Goal: Information Seeking & Learning: Learn about a topic

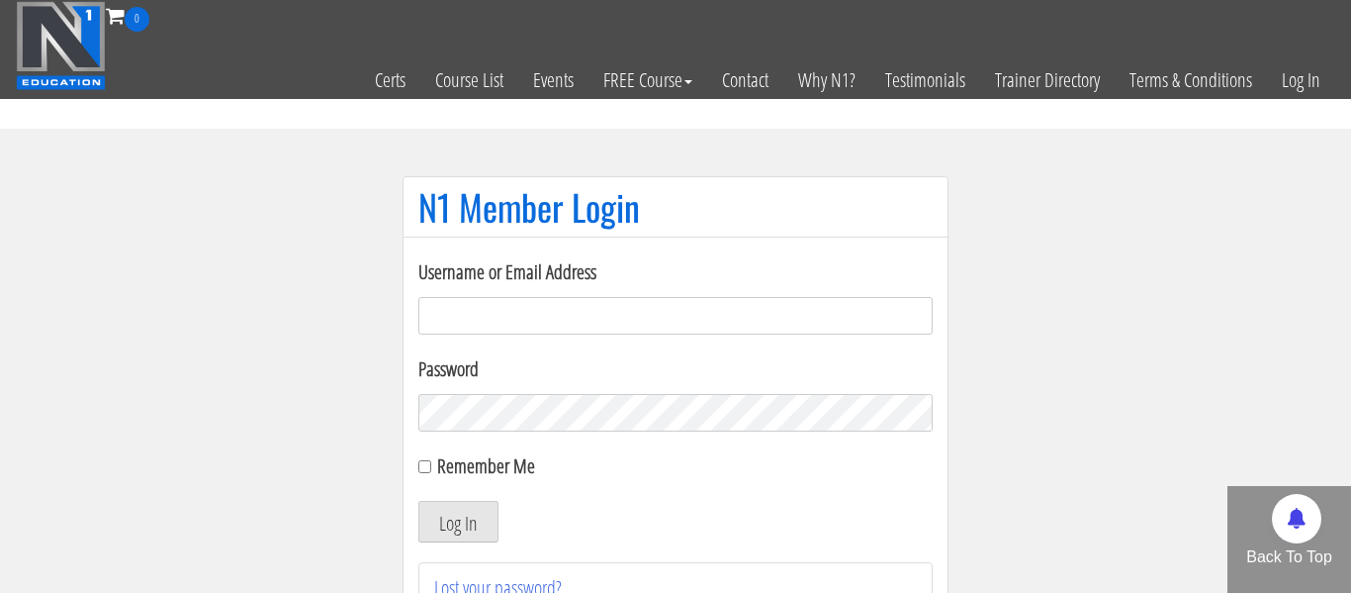
click at [478, 297] on input "Username or Email Address" at bounding box center [675, 316] width 514 height 38
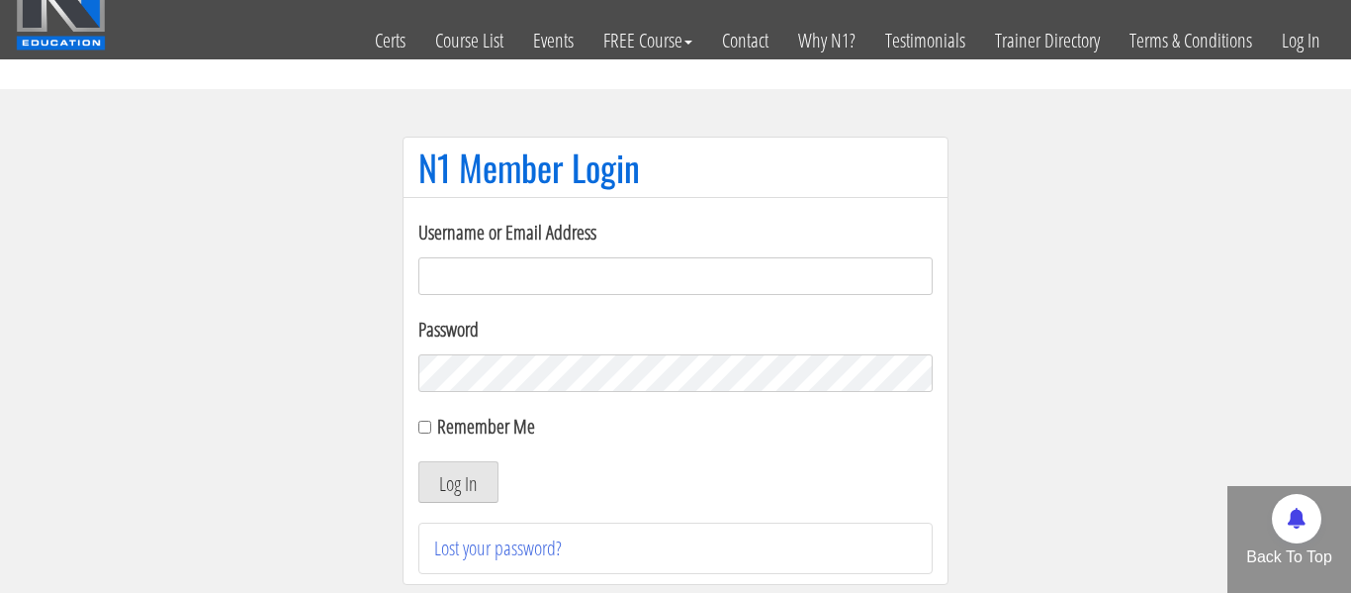
scroll to position [40, 0]
type input "aaronwalsh1997@hotmail.com"
click at [418, 461] on button "Log In" at bounding box center [458, 482] width 80 height 42
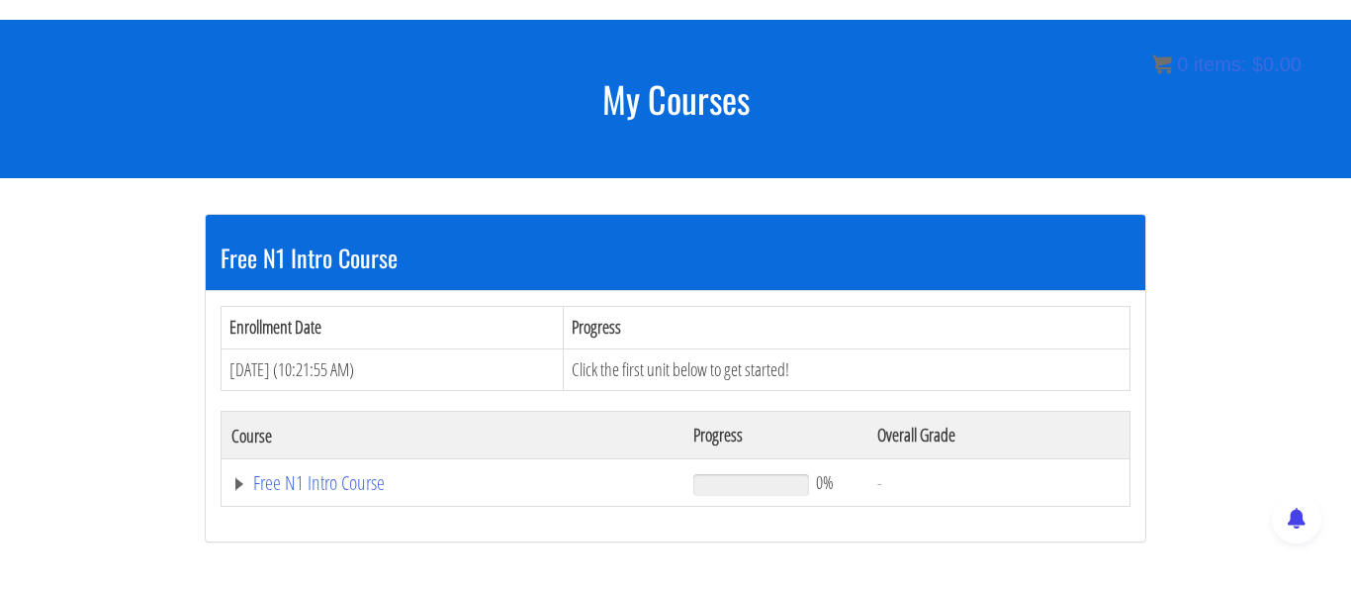
scroll to position [317, 0]
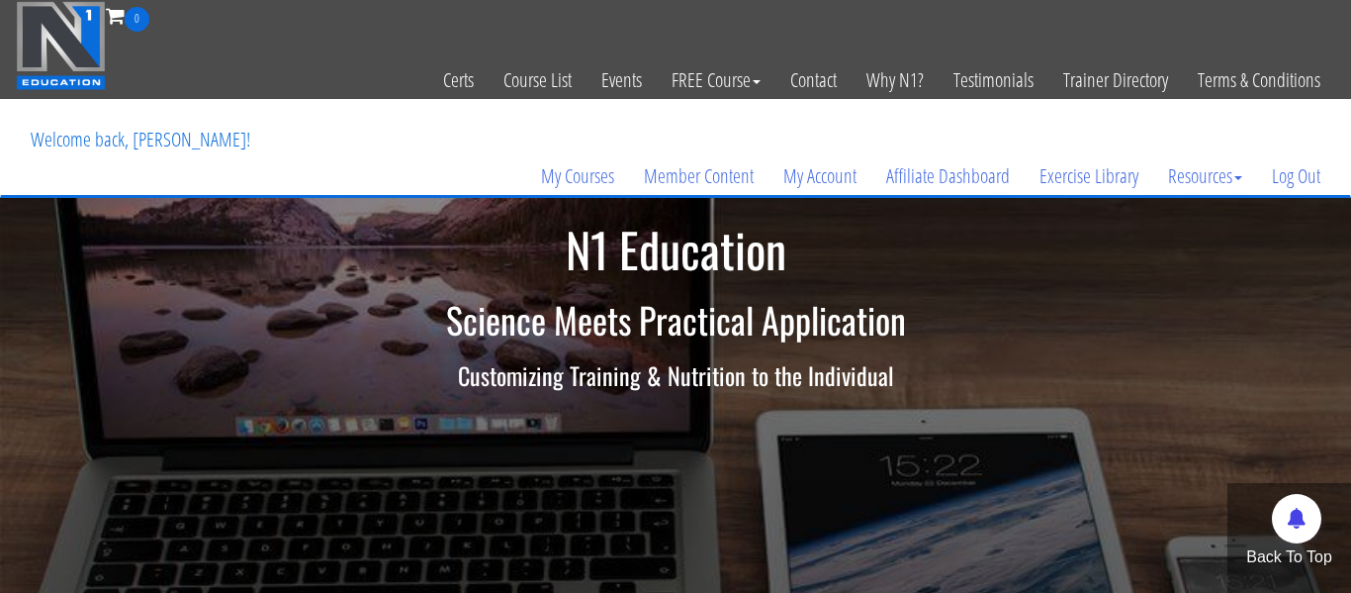
scroll to position [40, 0]
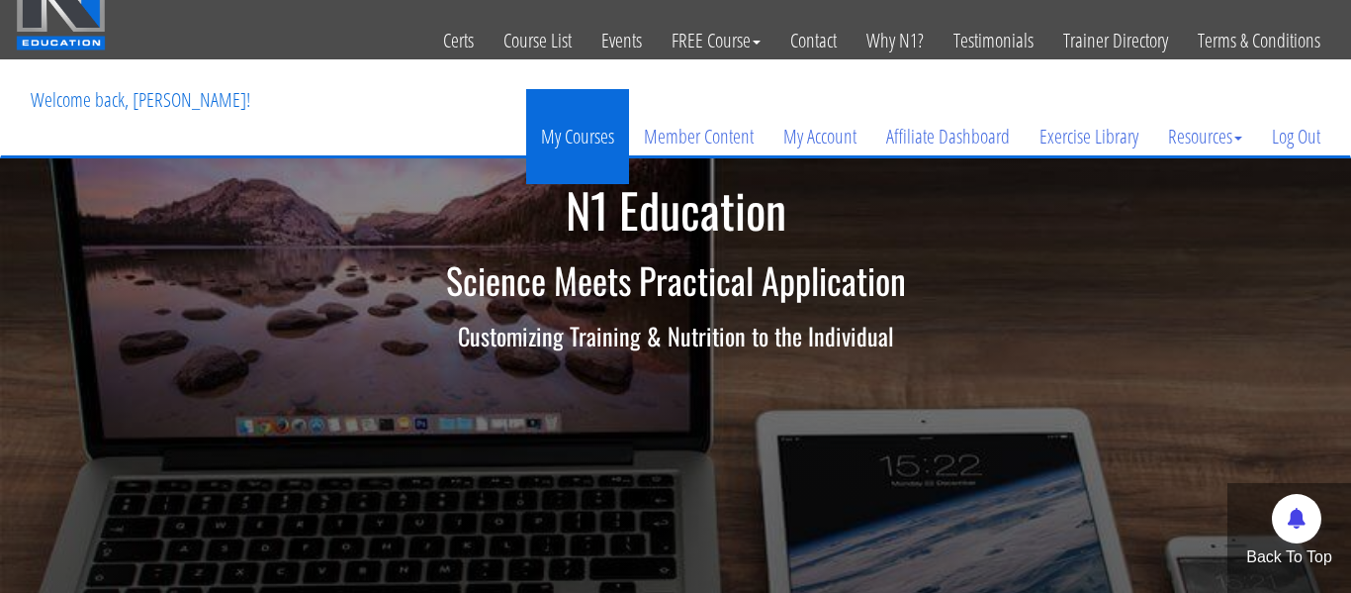
click at [591, 138] on link "My Courses" at bounding box center [577, 136] width 103 height 95
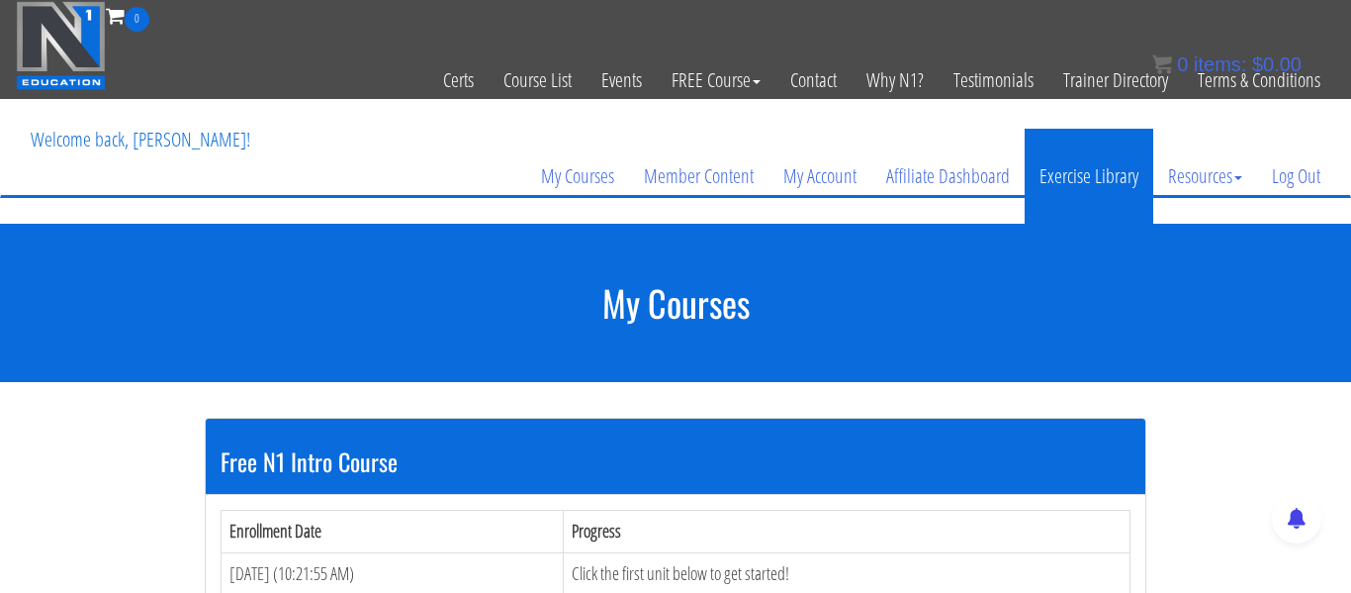
click at [1059, 175] on link "Exercise Library" at bounding box center [1089, 176] width 129 height 95
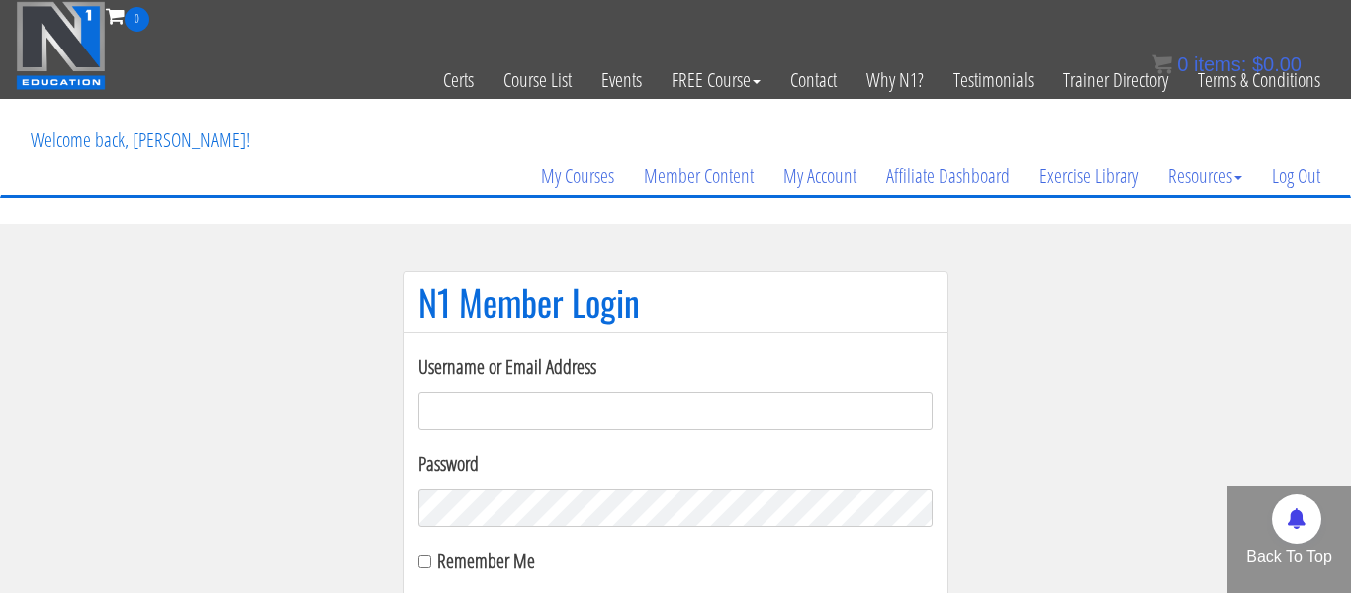
click at [299, 310] on section "N1 Member Login Username or Email Address Password Remember Me Log In Lost your…" at bounding box center [675, 505] width 1351 height 563
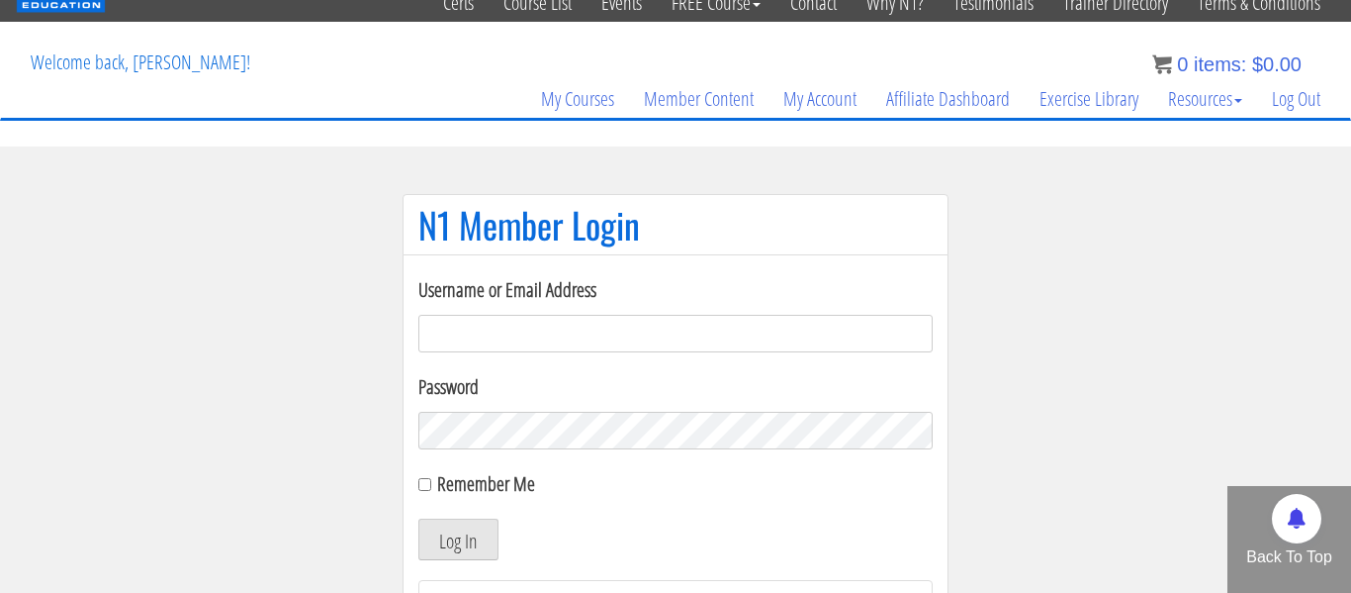
scroll to position [79, 0]
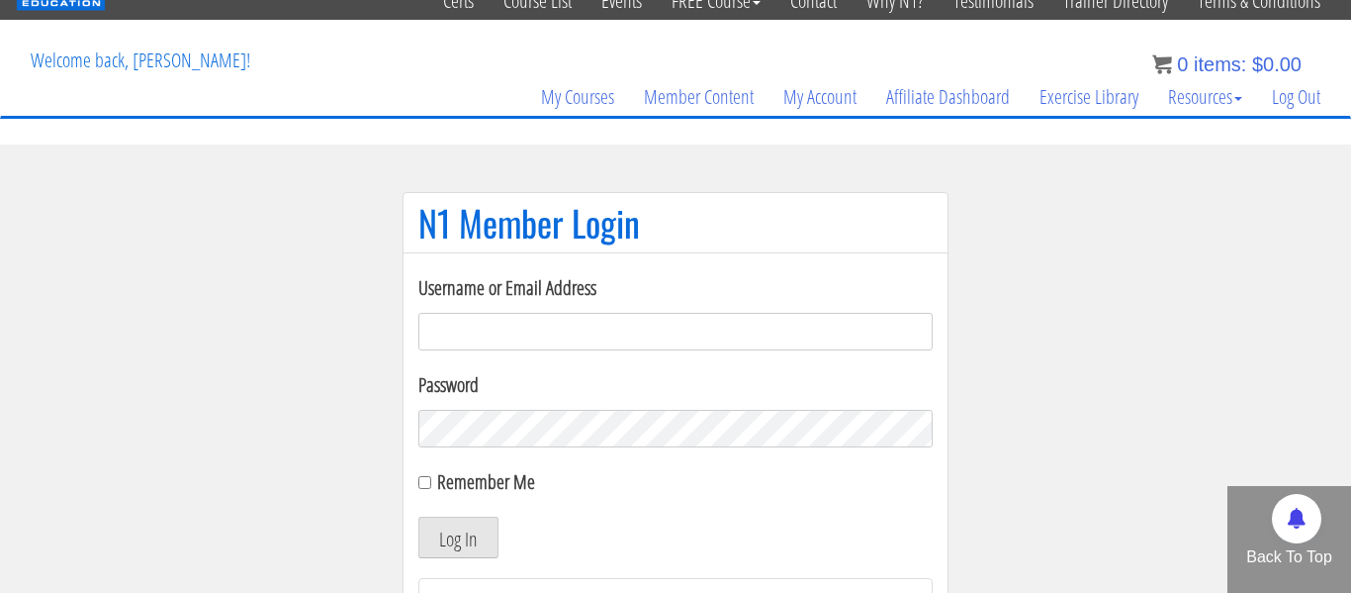
click at [516, 328] on input "Username or Email Address" at bounding box center [675, 332] width 514 height 38
type input "aaronwalsh1997@hotmail.com"
click at [418, 516] on button "Log In" at bounding box center [458, 537] width 80 height 42
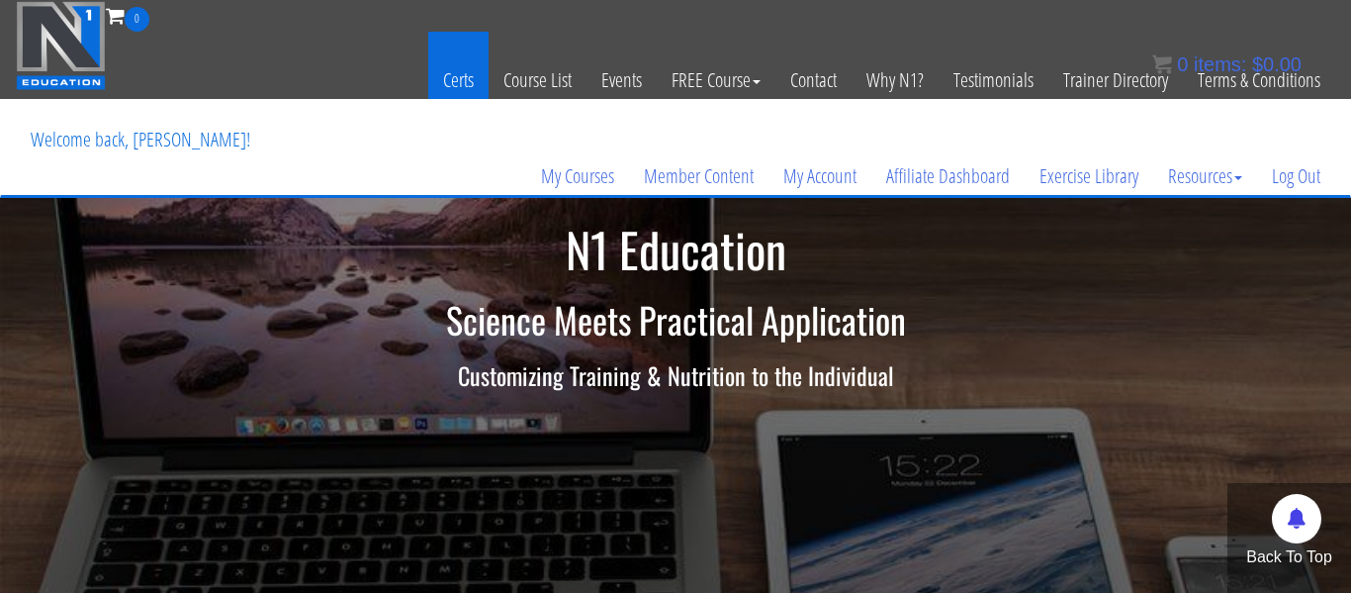
click at [460, 76] on link "Certs" at bounding box center [458, 80] width 60 height 97
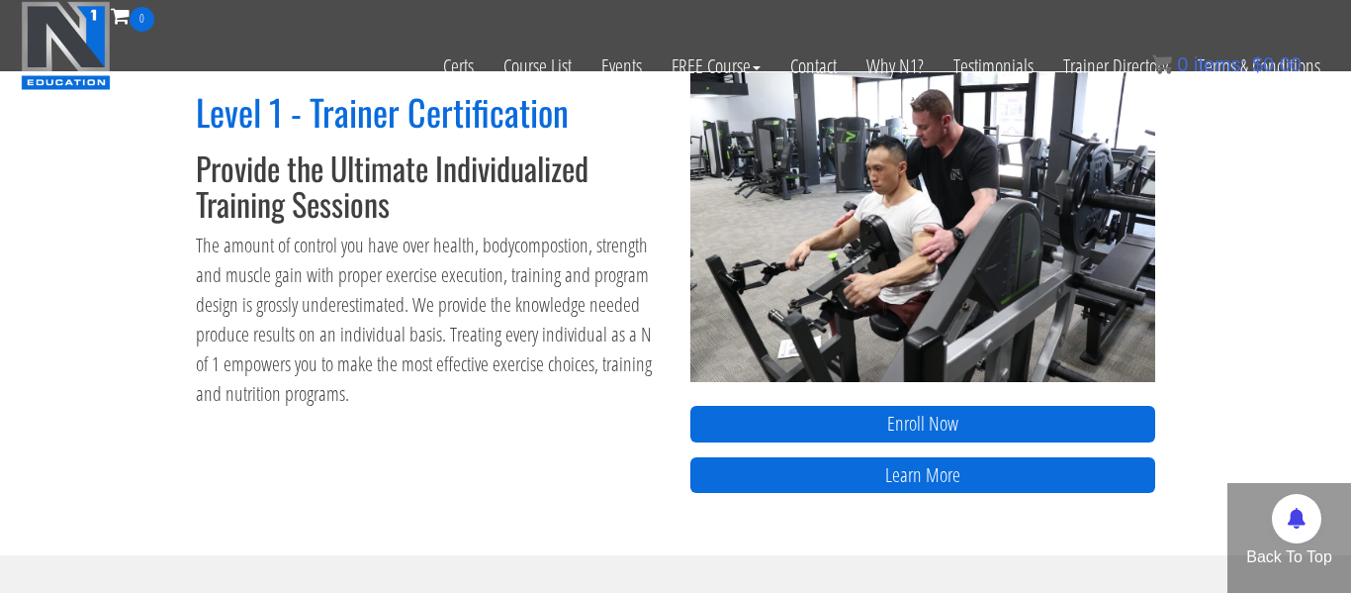
scroll to position [927, 0]
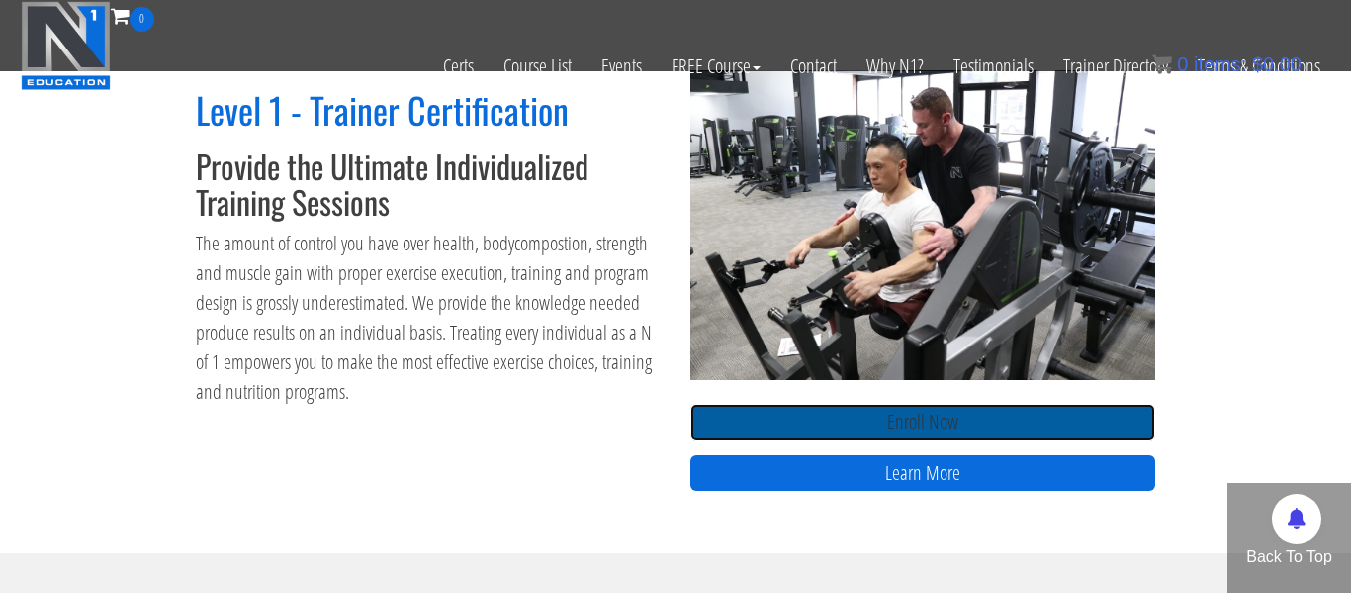
click at [895, 427] on link "Enroll Now" at bounding box center [923, 422] width 465 height 37
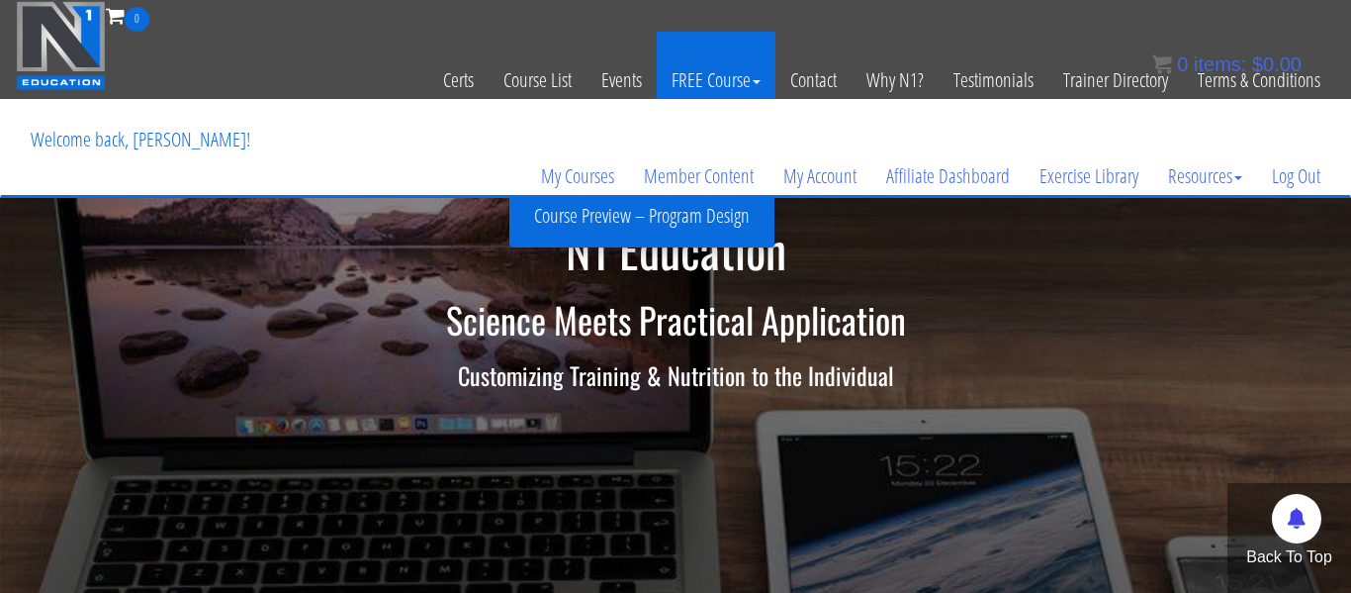
click at [692, 92] on link "FREE Course" at bounding box center [716, 80] width 119 height 97
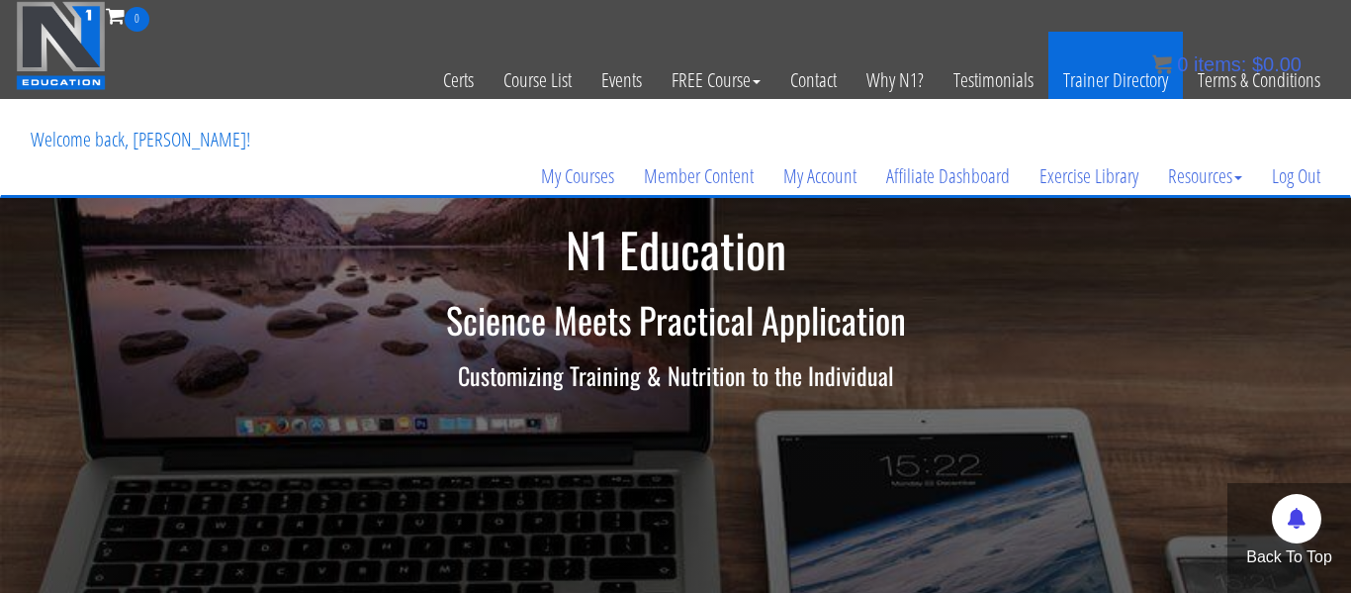
click at [1124, 71] on link "Trainer Directory" at bounding box center [1116, 80] width 135 height 97
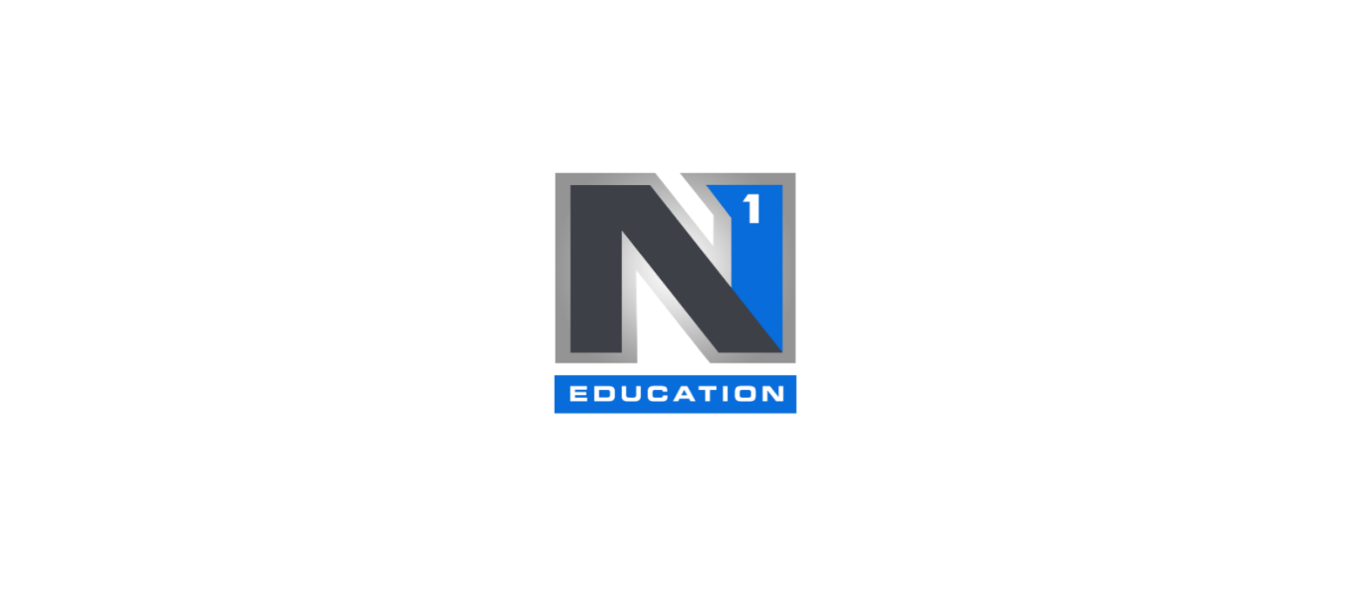
select select
